Goal: Answer question/provide support: Answer question/provide support

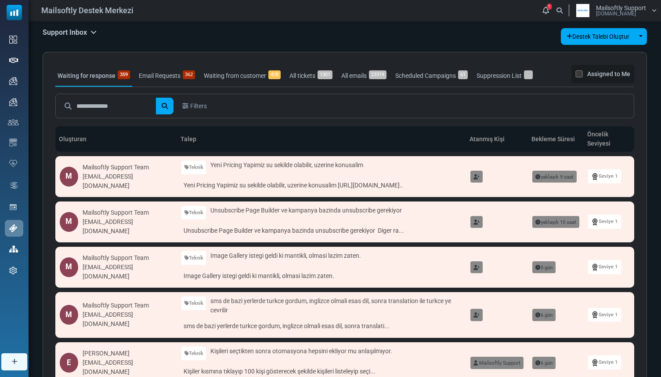
click at [0, 0] on link "Destek" at bounding box center [0, 0] width 0 height 0
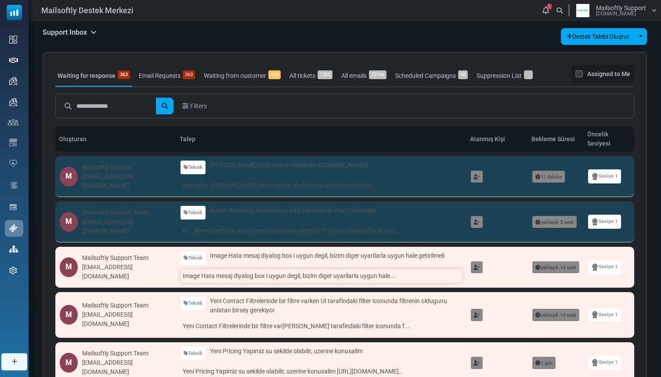
click at [221, 281] on link "Image Hata mesaj diyalog box i uygun degil, bizim diger uyarilarla uygun hale..." at bounding box center [321, 276] width 281 height 14
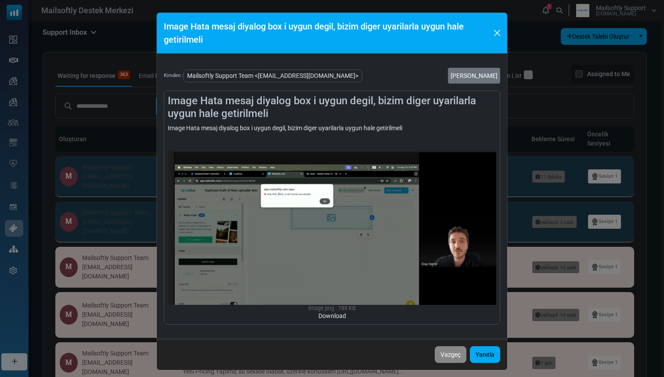
click at [150, 278] on div "Image Hata mesaj diyalog box i uygun degil, bizim diger uyarilarla uygun hale g…" at bounding box center [332, 188] width 664 height 377
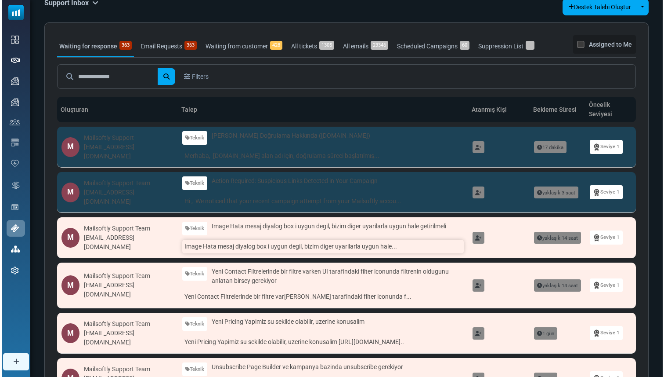
scroll to position [30, 0]
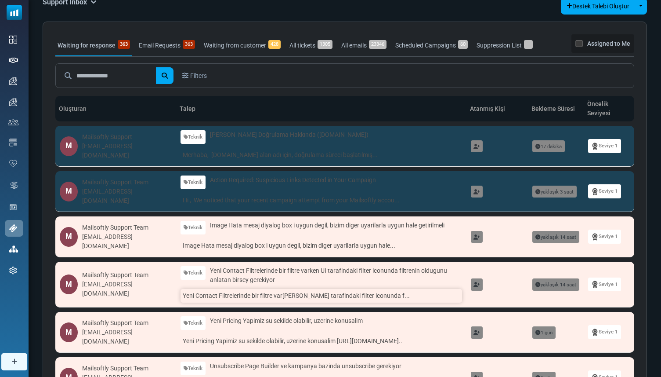
click at [208, 299] on link "Yeni Contact Filtrelerinde bir filtre varken UI tarafindaki filter iconunda f..." at bounding box center [321, 296] width 281 height 14
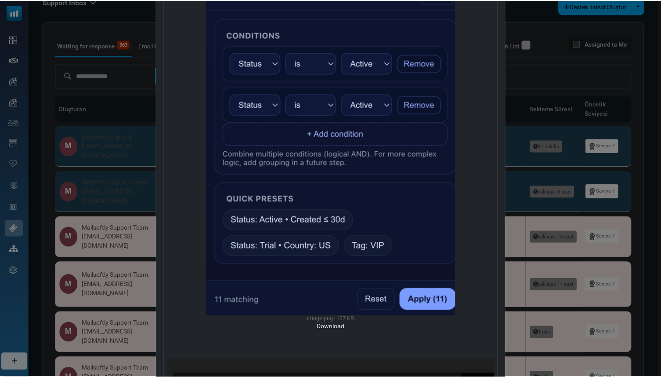
scroll to position [392, 0]
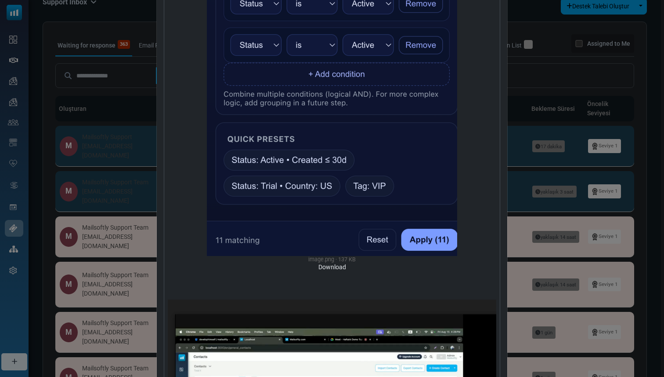
click at [122, 272] on div "Yeni Contact Filtrelerinde bir filtre varken UI tarafindaki filter iconunda fil…" at bounding box center [332, 188] width 664 height 377
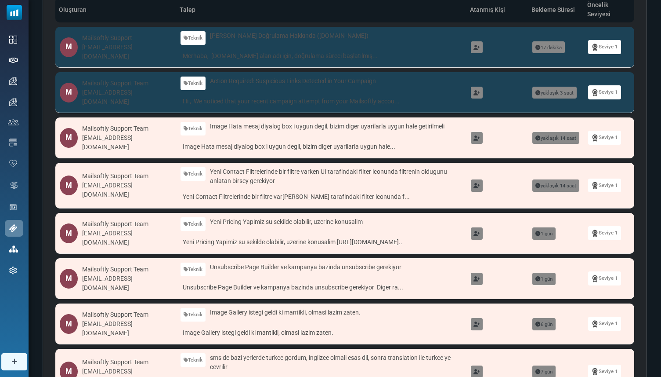
scroll to position [135, 0]
